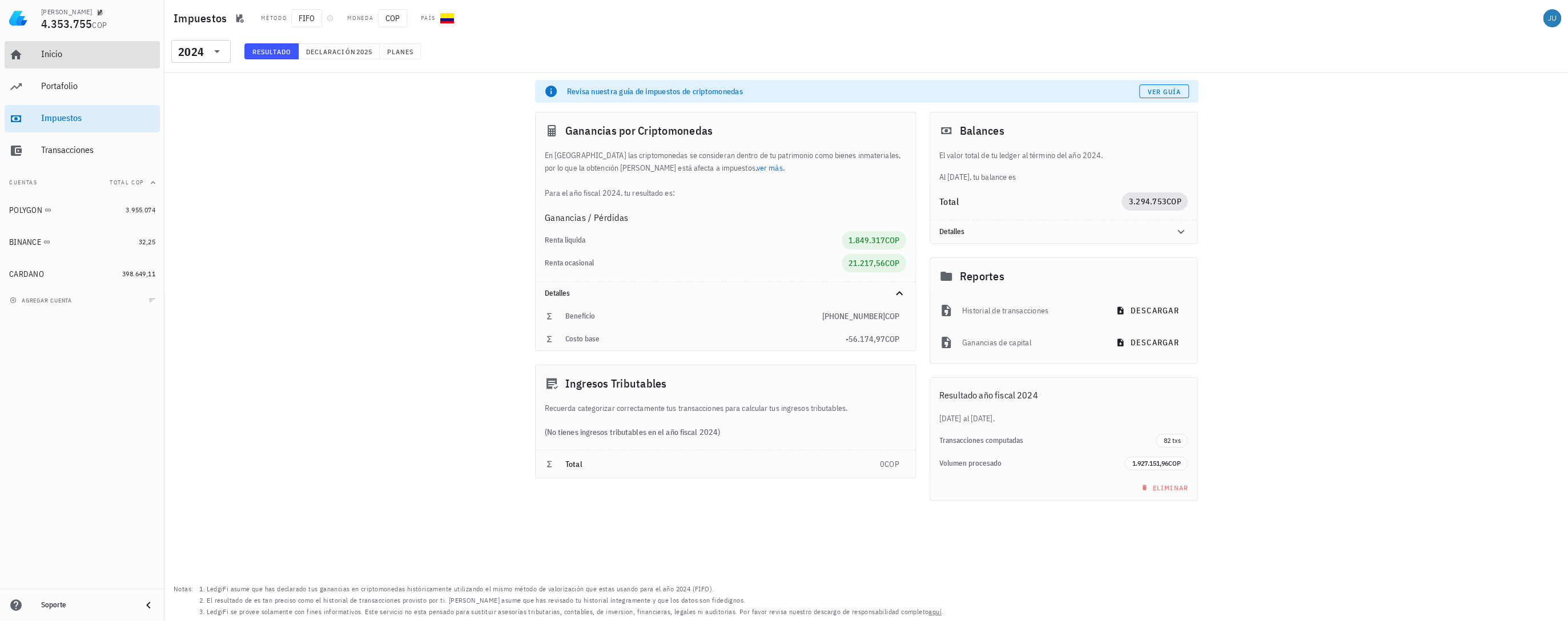
click at [63, 53] on div "Inicio" at bounding box center [98, 54] width 114 height 11
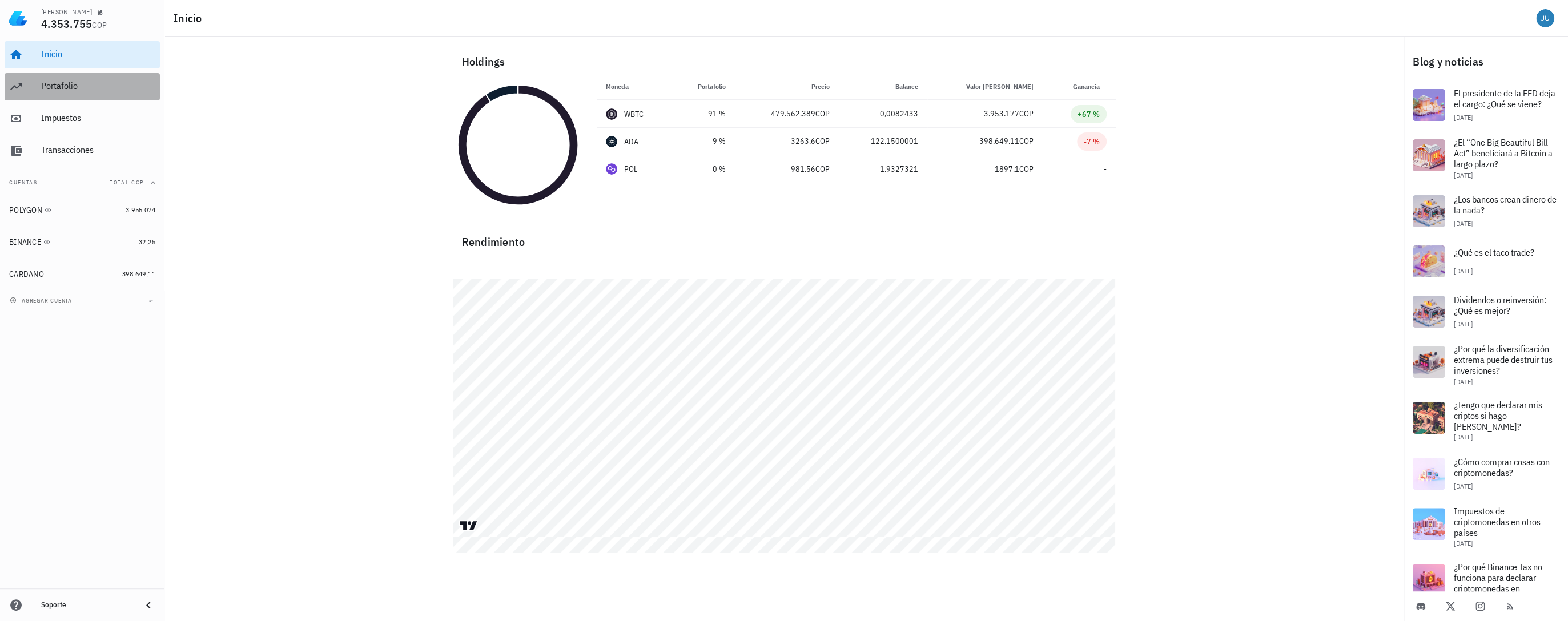
click at [86, 91] on div "Portafolio" at bounding box center [98, 86] width 114 height 11
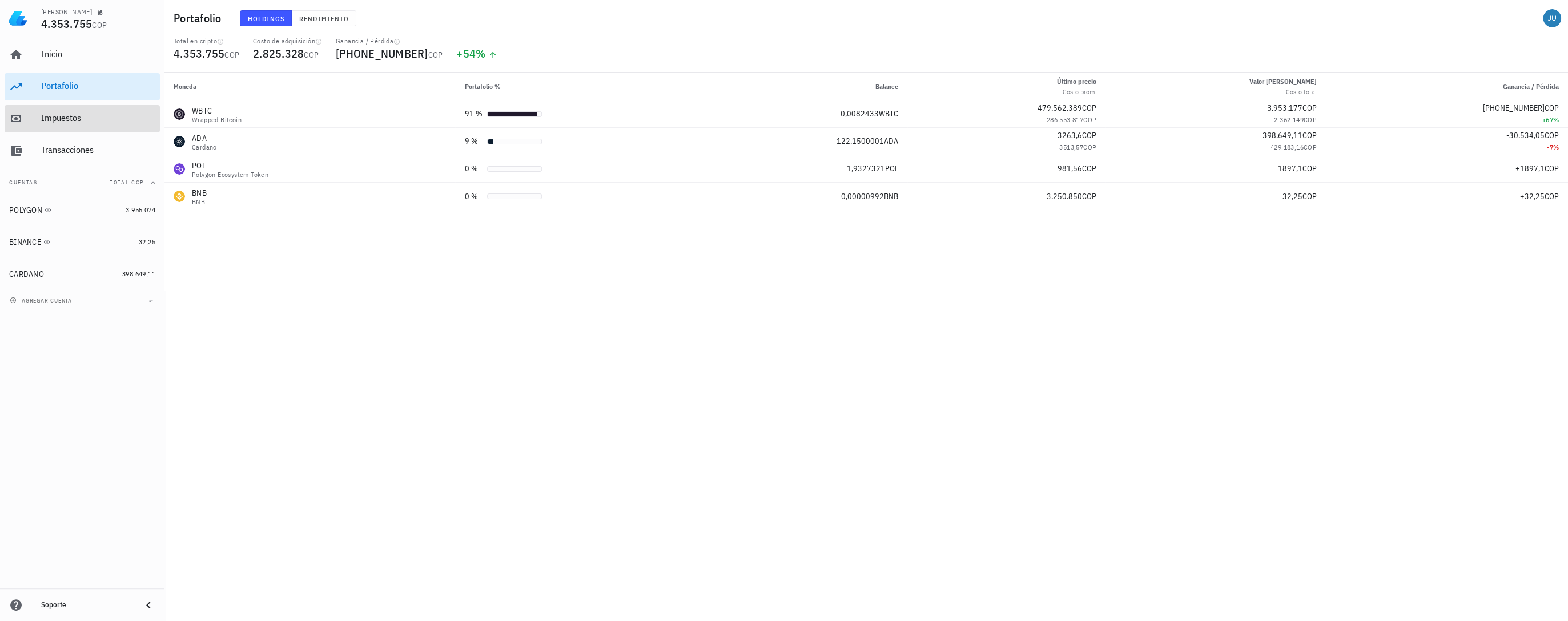
click at [68, 121] on div "Impuestos" at bounding box center [98, 117] width 114 height 11
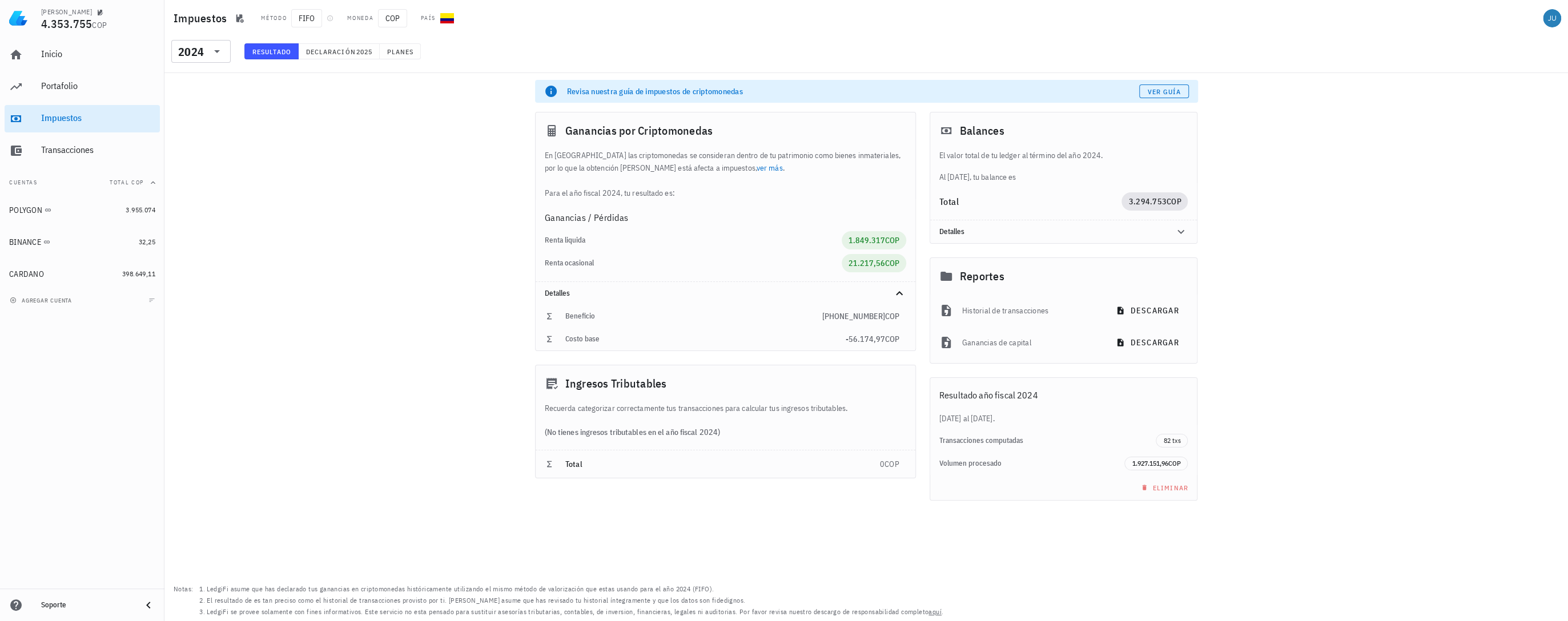
click at [1006, 194] on div "Total" at bounding box center [1030, 201] width 183 height 19
click at [1175, 232] on icon at bounding box center [1181, 232] width 13 height 13
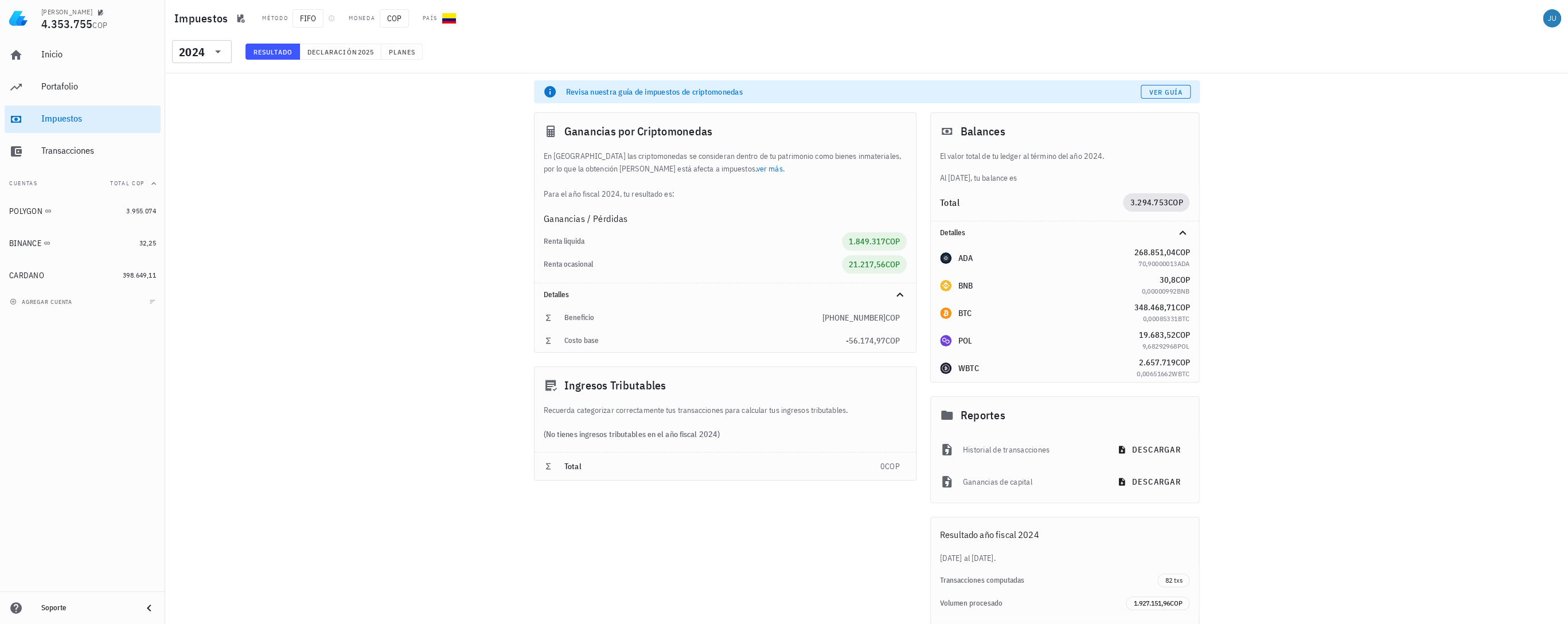
click at [344, 42] on div "​ 2024 Resultado Declaración 2025 Planes" at bounding box center [867, 54] width 1399 height 30
click at [342, 51] on span "Declaración" at bounding box center [332, 52] width 51 height 8
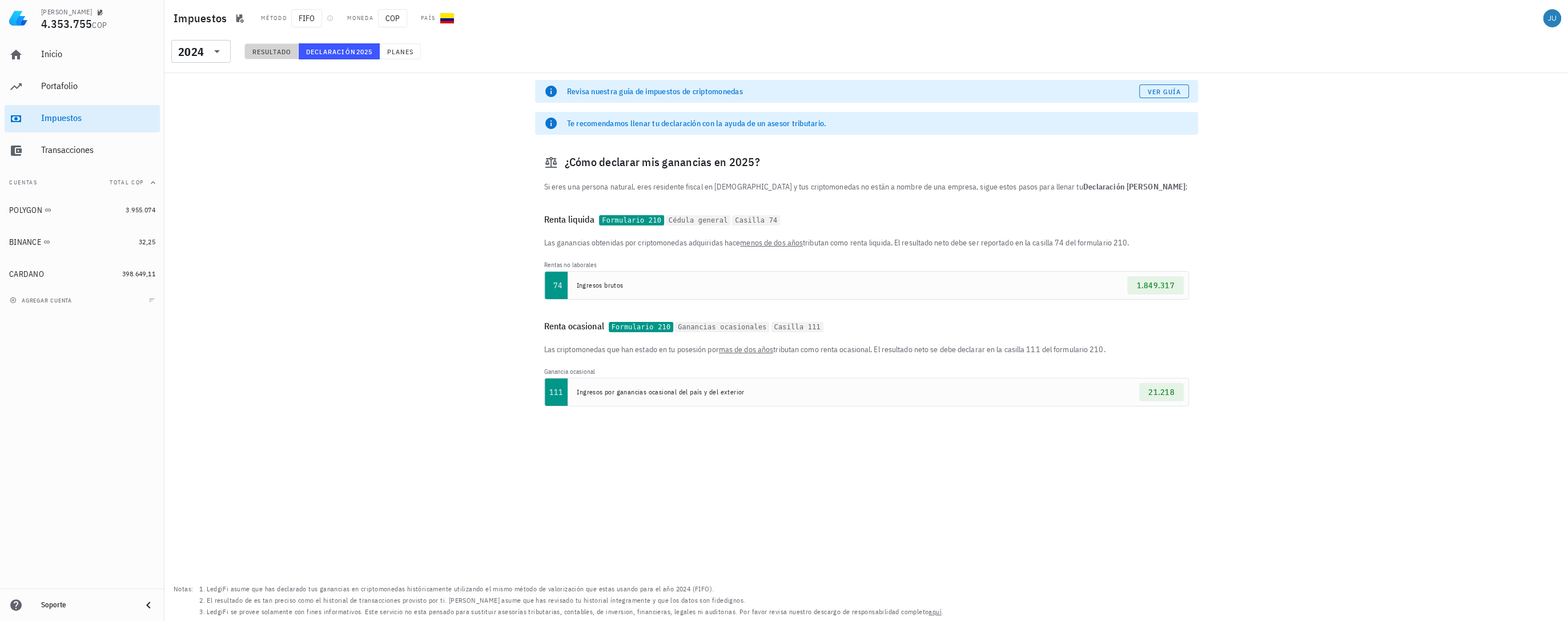
click at [271, 56] on button "Resultado" at bounding box center [271, 51] width 54 height 16
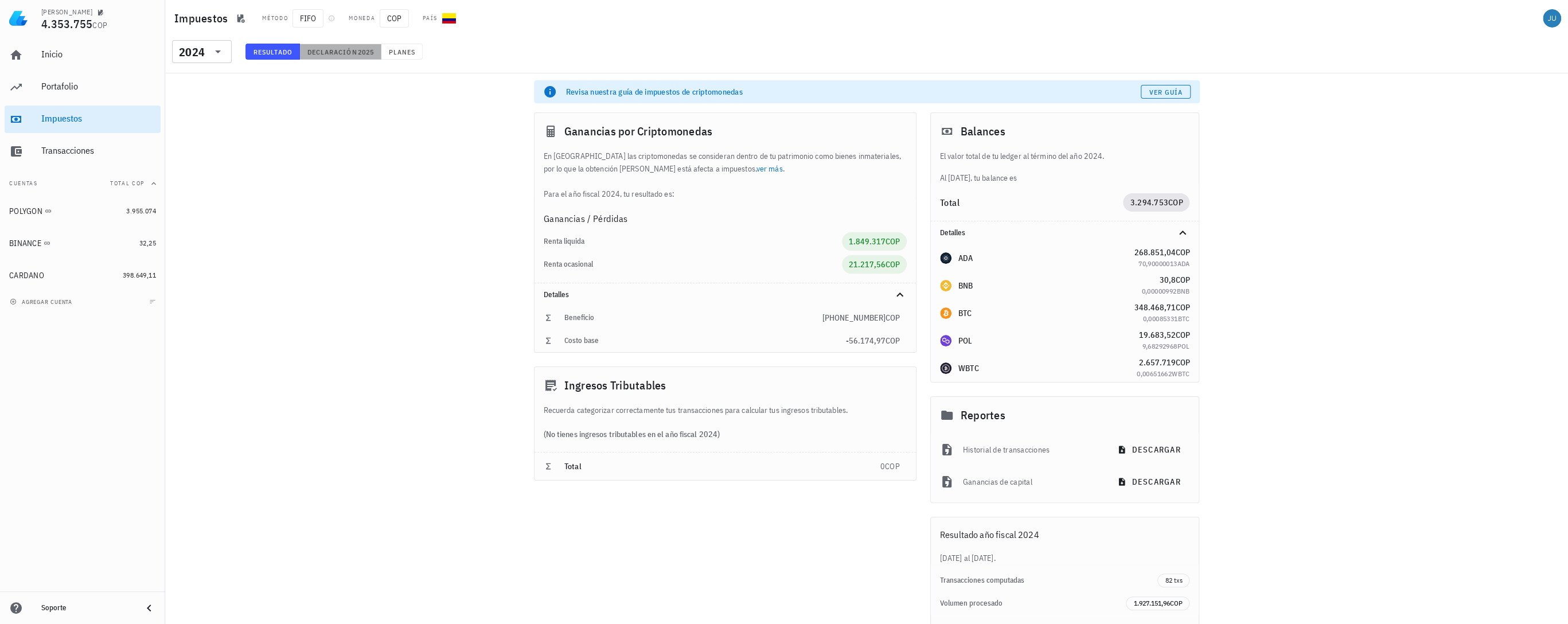
click at [335, 58] on button "Declaración 2025" at bounding box center [340, 51] width 81 height 16
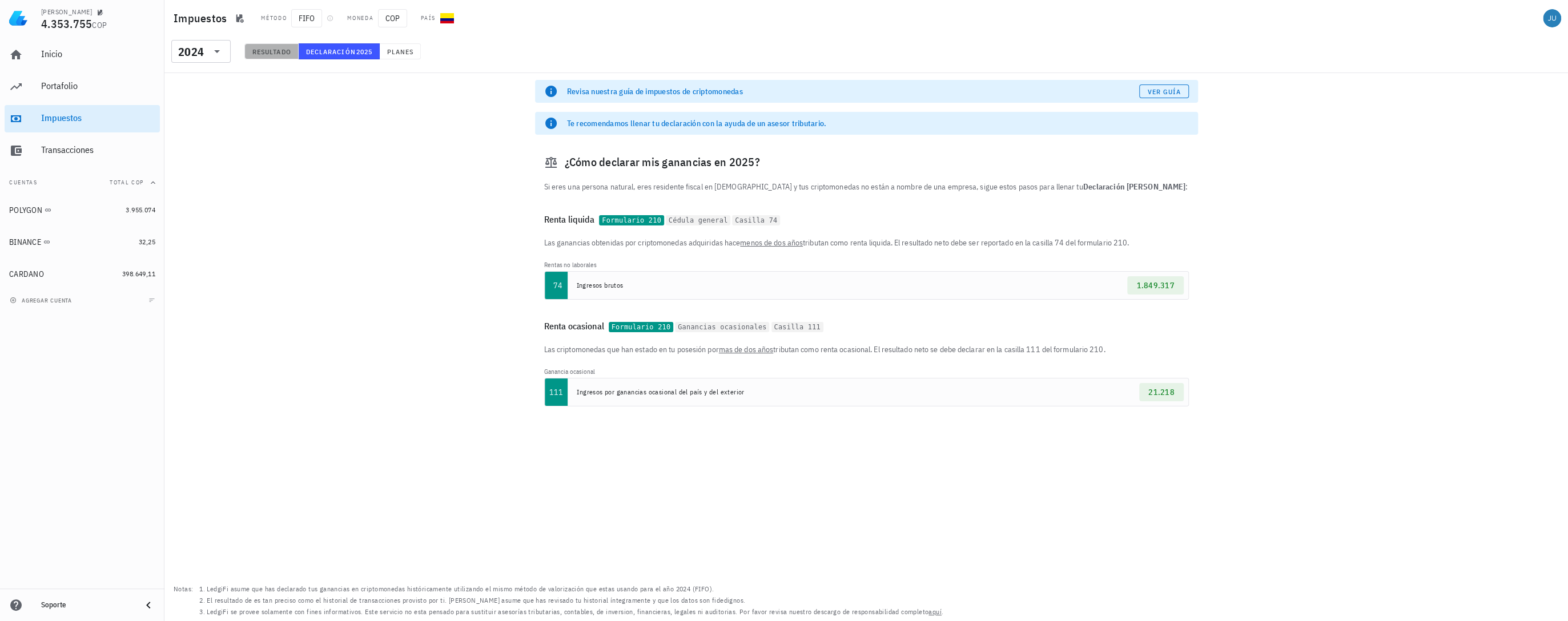
click at [258, 55] on span "Resultado" at bounding box center [271, 51] width 40 height 8
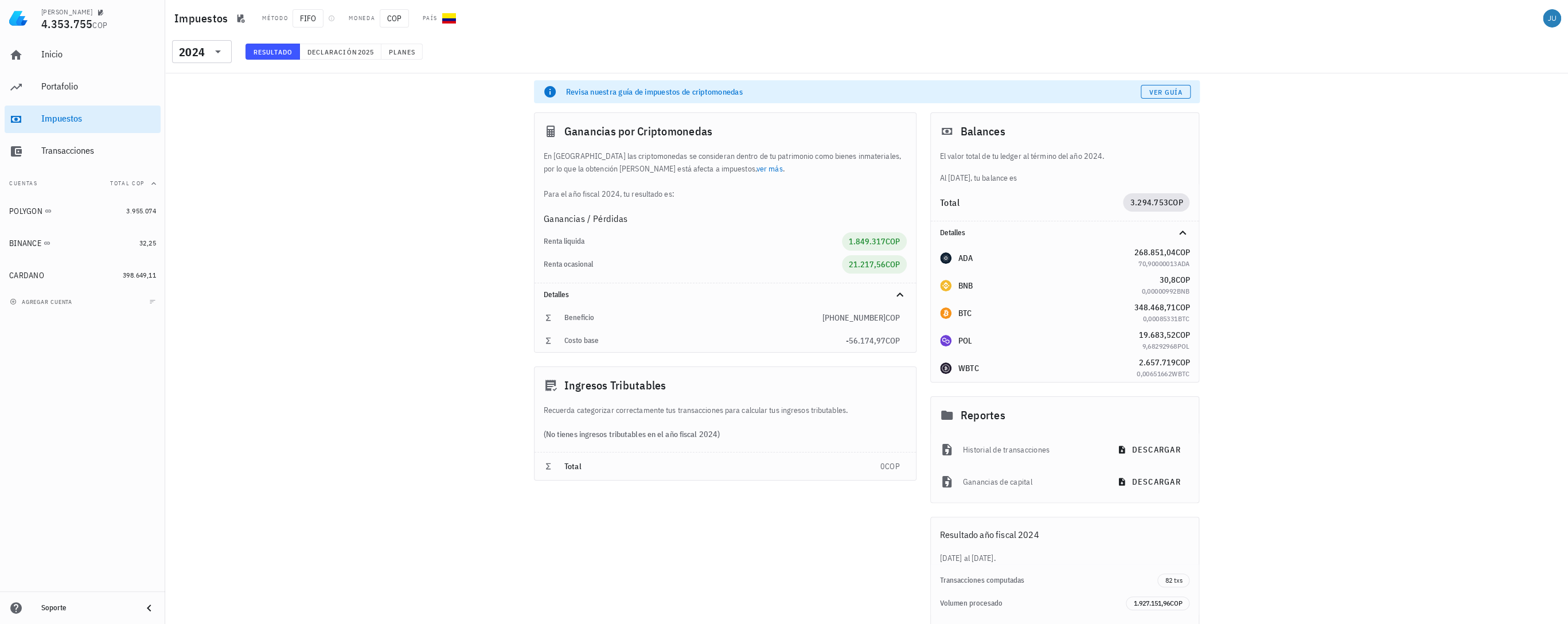
scroll to position [46, 0]
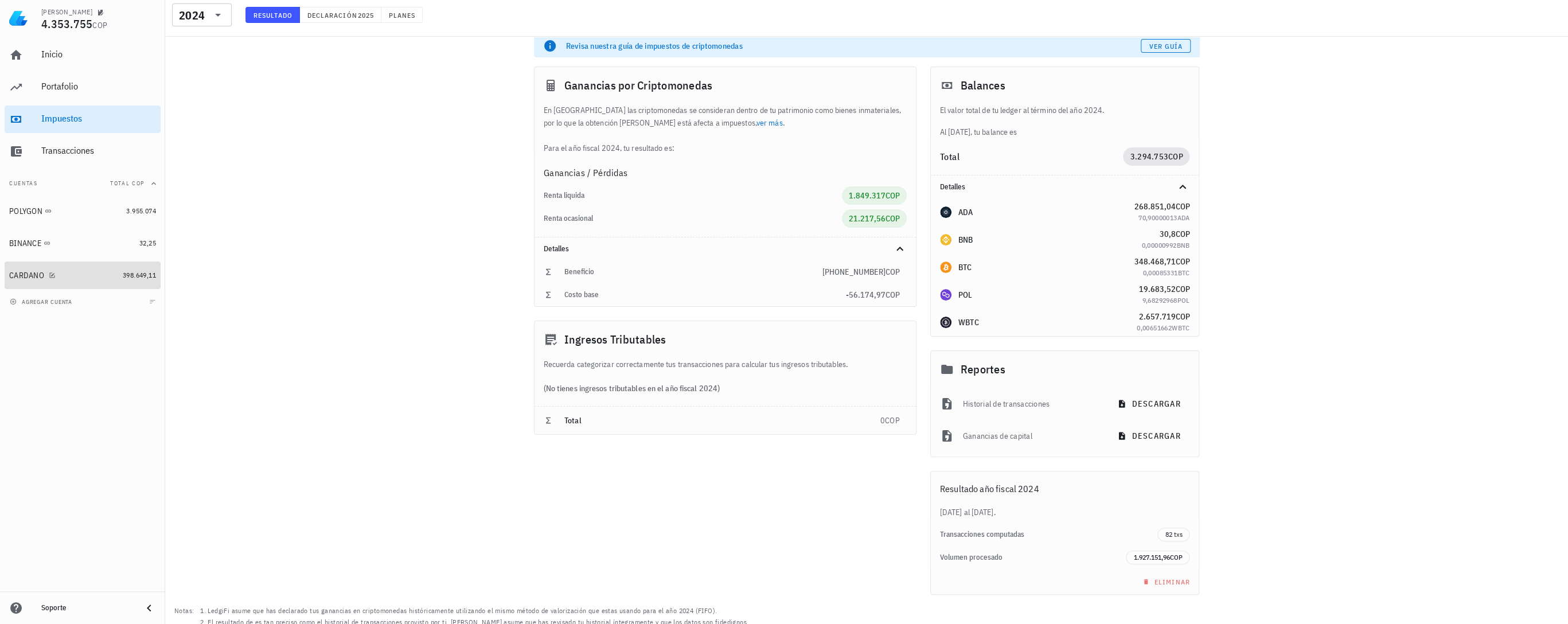
click at [28, 281] on div "CARDANO" at bounding box center [63, 275] width 109 height 25
